Goal: Information Seeking & Learning: Learn about a topic

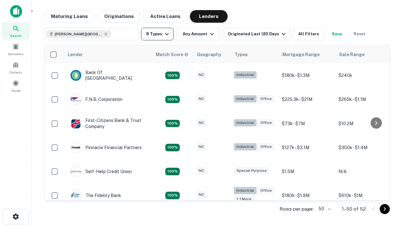
click at [157, 34] on button "8 Types" at bounding box center [157, 34] width 32 height 13
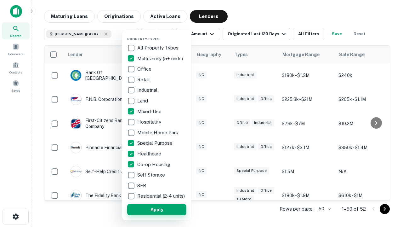
click at [157, 213] on button "Apply" at bounding box center [156, 209] width 59 height 11
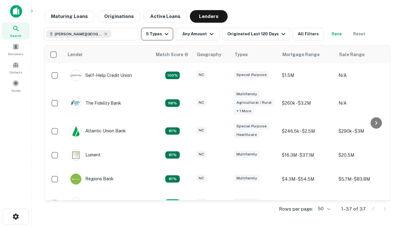
click at [157, 34] on button "5 Types" at bounding box center [157, 34] width 32 height 13
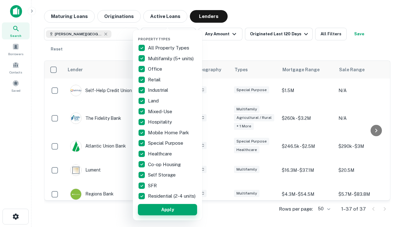
click at [167, 213] on button "Apply" at bounding box center [167, 209] width 59 height 11
